Goal: Find specific page/section: Find specific page/section

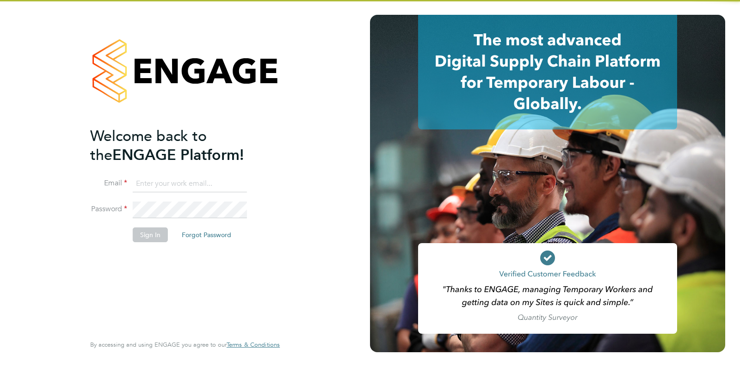
type input "[EMAIL_ADDRESS][DOMAIN_NAME]"
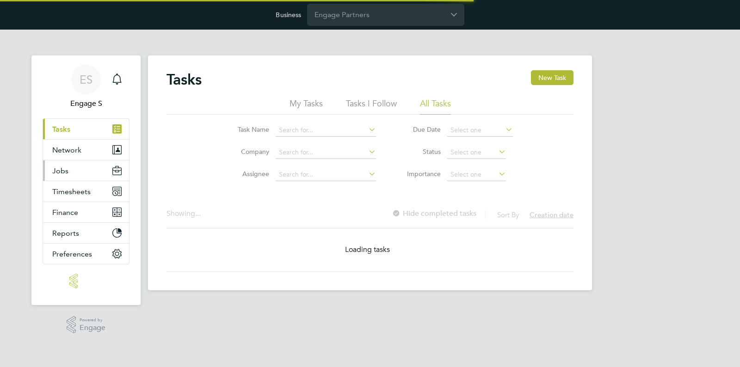
click at [68, 169] on span "Jobs" at bounding box center [60, 171] width 16 height 9
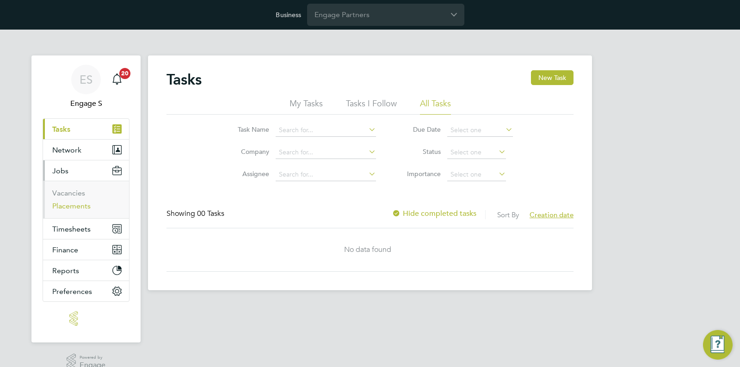
click at [74, 206] on link "Placements" at bounding box center [71, 206] width 38 height 9
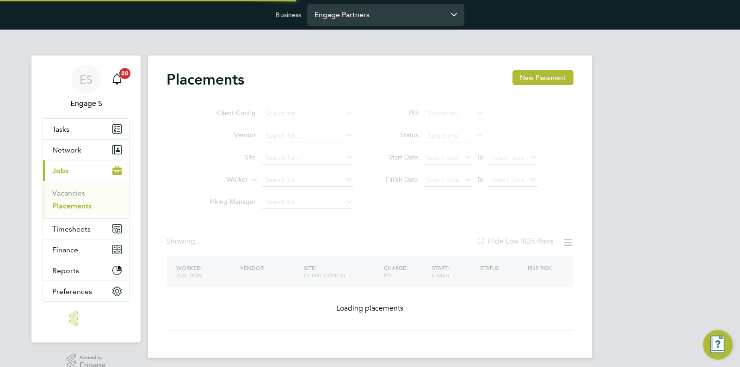
click at [342, 13] on input "Engage Partners" at bounding box center [385, 15] width 157 height 22
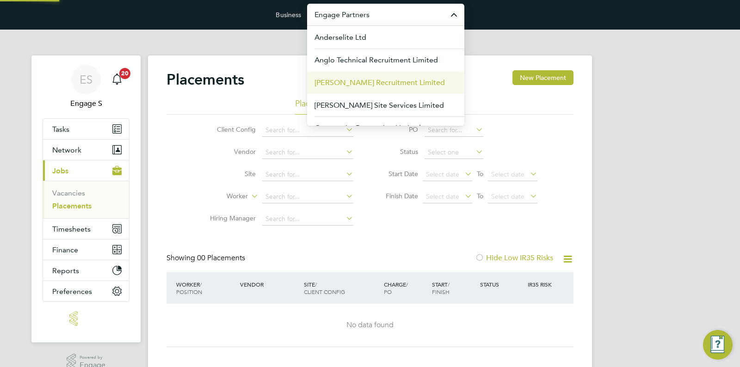
drag, startPoint x: 355, startPoint y: 103, endPoint x: 359, endPoint y: 92, distance: 11.9
click at [355, 103] on span "Carmichael Site Services Limited" at bounding box center [380, 105] width 130 height 11
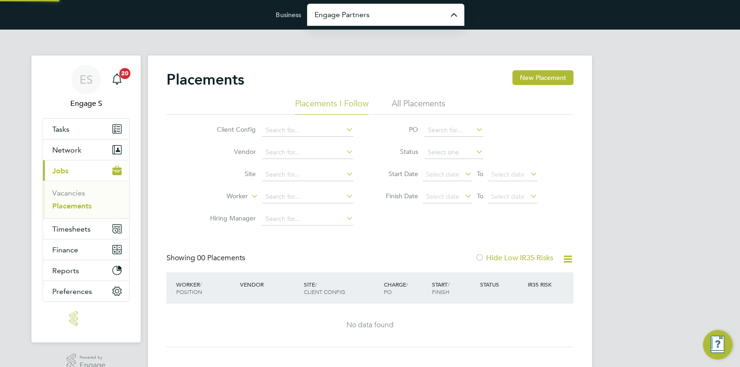
type input "Carmichael Site Services Limited"
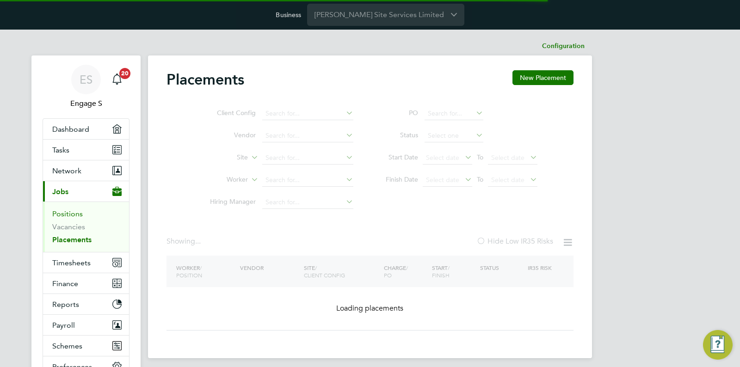
click at [77, 217] on link "Positions" at bounding box center [67, 214] width 31 height 9
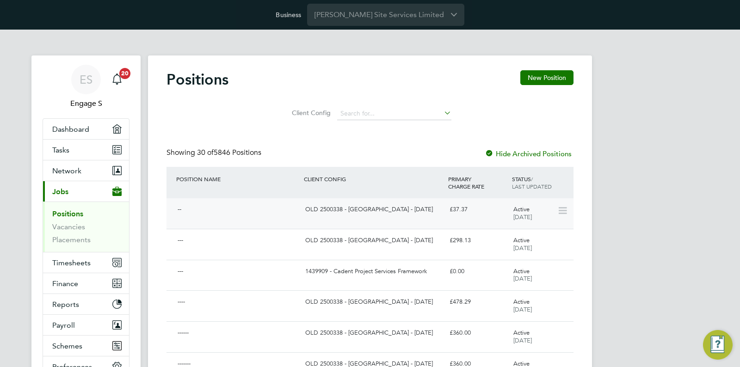
click at [338, 217] on div "OLD 2500338 - Thames Tideway Tunnel - 03/09/2015" at bounding box center [374, 209] width 144 height 15
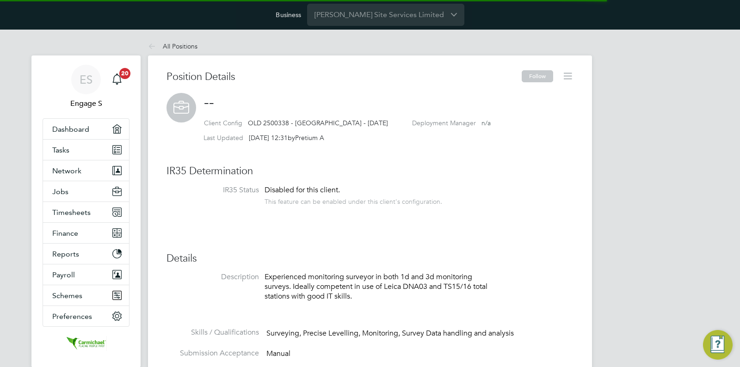
scroll to position [27, 62]
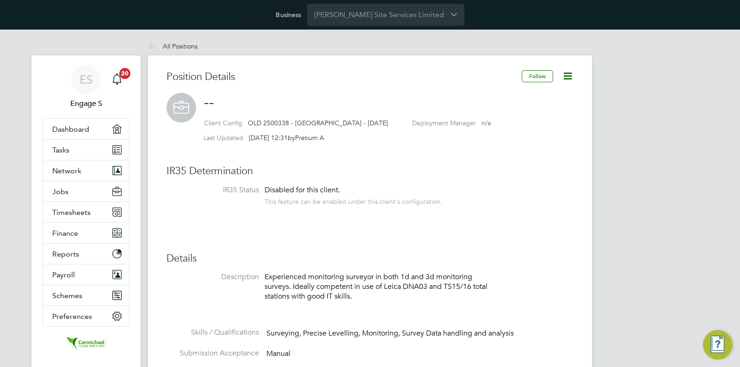
drag, startPoint x: 710, startPoint y: 102, endPoint x: 706, endPoint y: 93, distance: 9.7
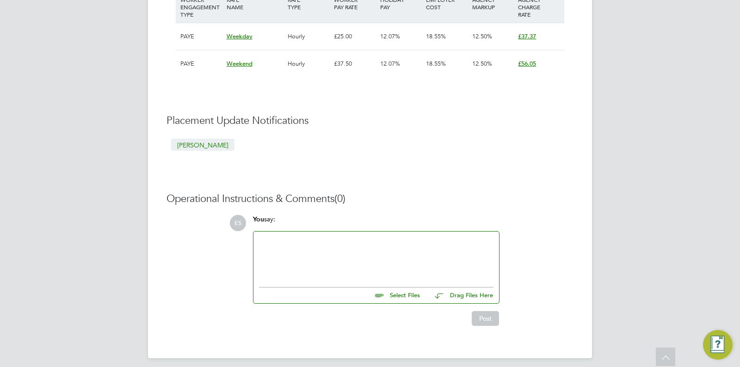
scroll to position [0, 0]
